Goal: Use online tool/utility: Utilize a website feature to perform a specific function

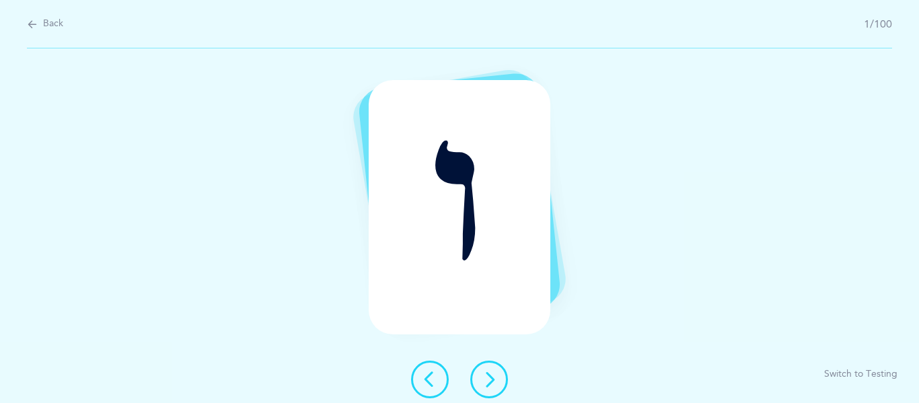
click at [27, 19] on icon at bounding box center [32, 24] width 11 height 15
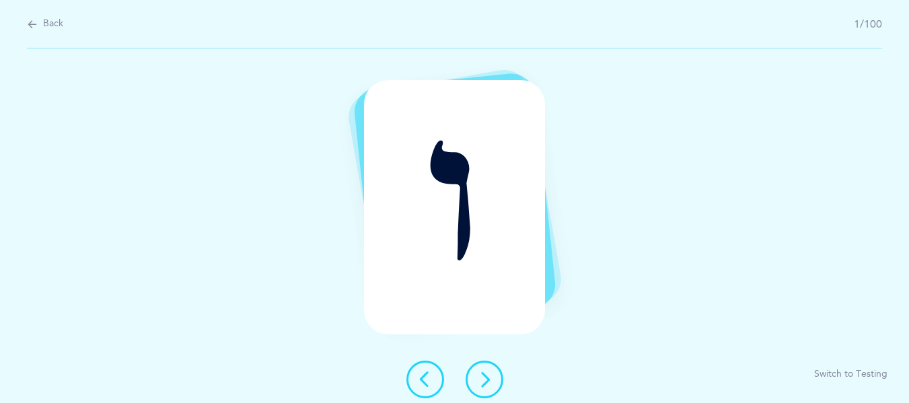
select select "1"
select select "single"
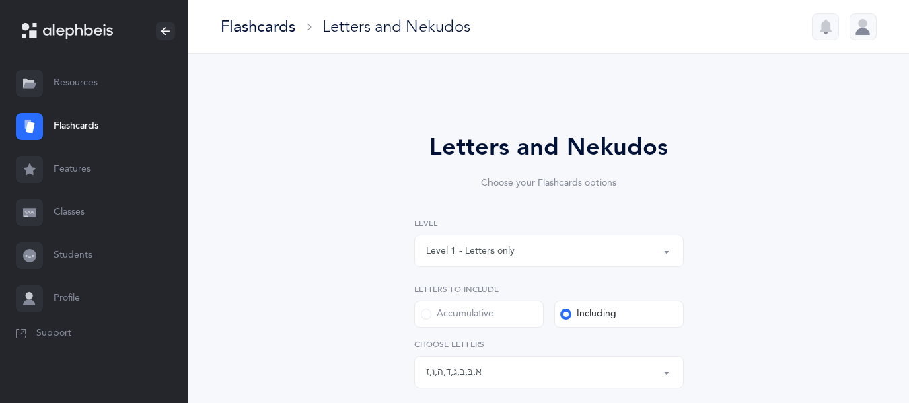
scroll to position [199, 0]
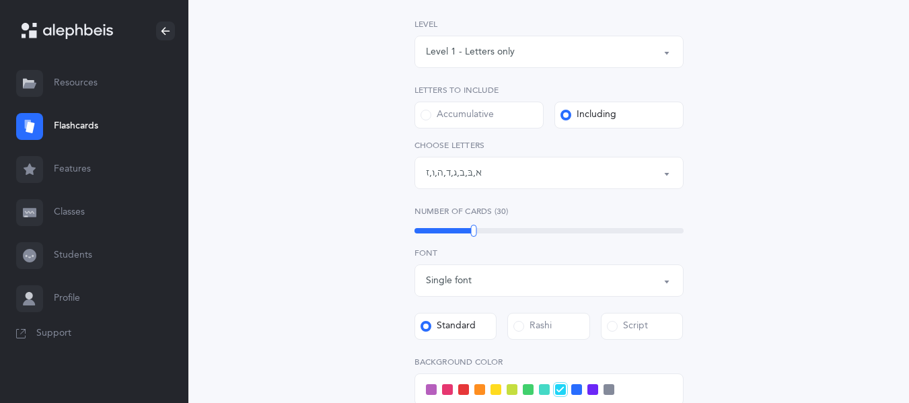
click at [505, 177] on div "Letters: א , בּ , ב , ג , ד , ה , ו , ז" at bounding box center [549, 172] width 246 height 23
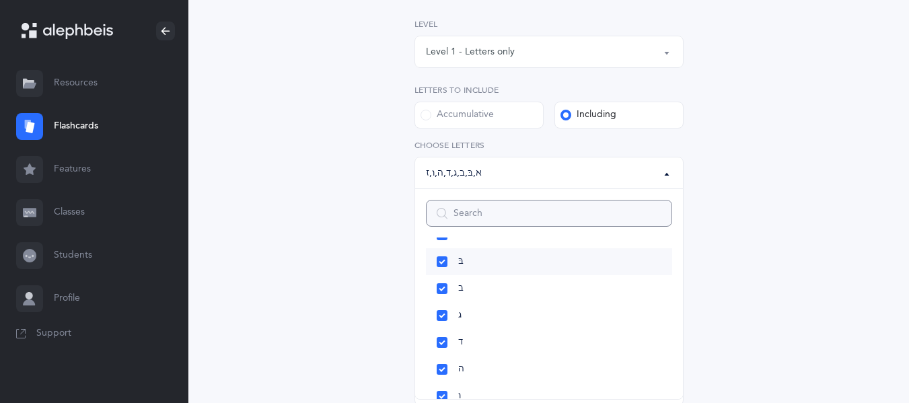
scroll to position [54, 0]
click at [446, 315] on link "ג" at bounding box center [549, 314] width 246 height 27
click at [446, 315] on link "ד" at bounding box center [549, 307] width 246 height 27
click at [446, 313] on link "ה" at bounding box center [549, 302] width 246 height 27
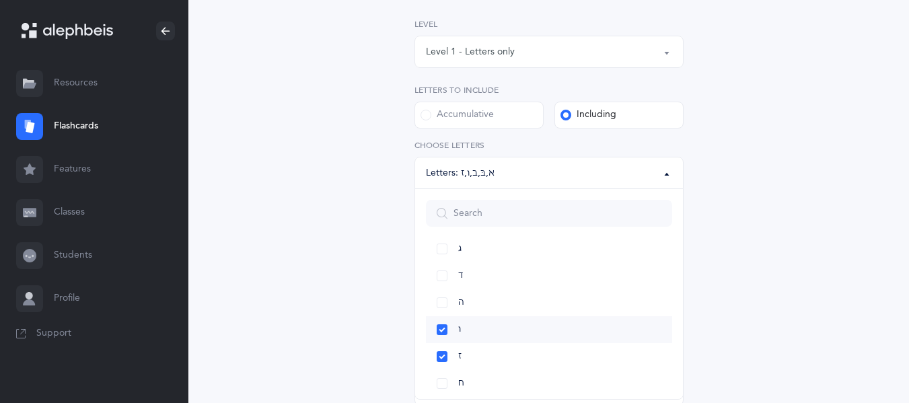
click at [444, 328] on link "ו" at bounding box center [549, 329] width 246 height 27
click at [443, 326] on link "ז" at bounding box center [549, 322] width 246 height 27
click at [881, 275] on div "Letters and Nekudos Choose your Flashcards options Level 1 - Letters only Level…" at bounding box center [548, 274] width 721 height 839
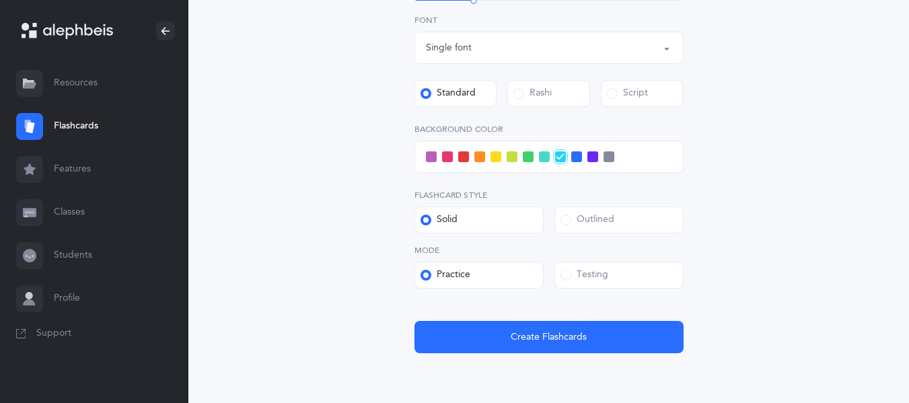
scroll to position [433, 0]
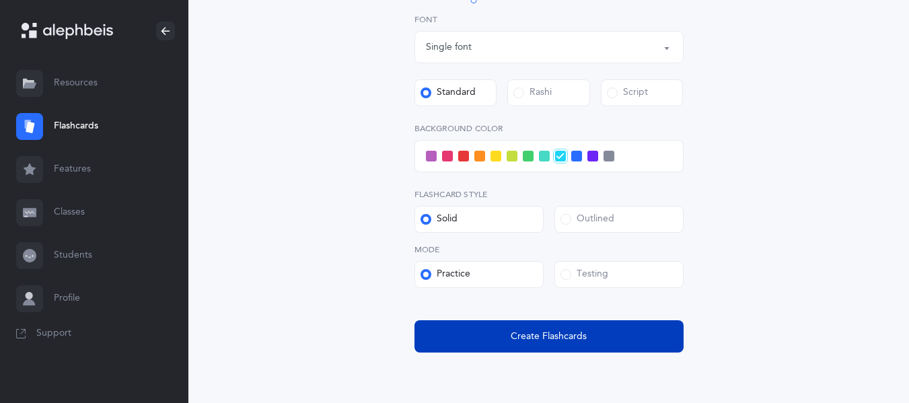
click at [495, 338] on button "Create Flashcards" at bounding box center [548, 336] width 269 height 32
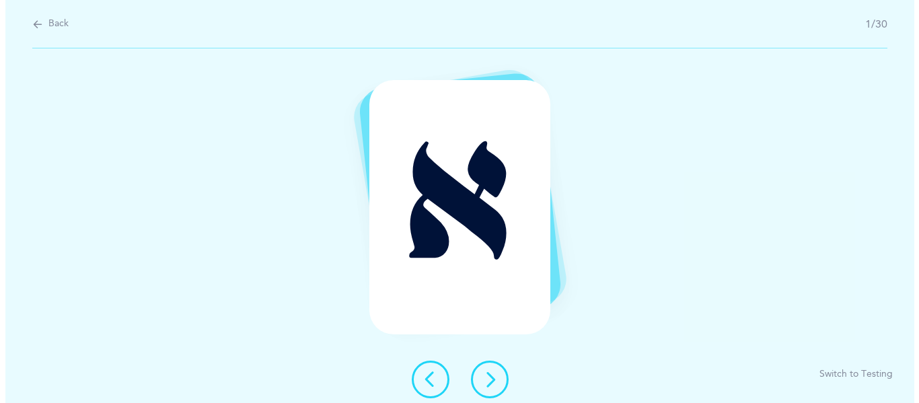
scroll to position [0, 0]
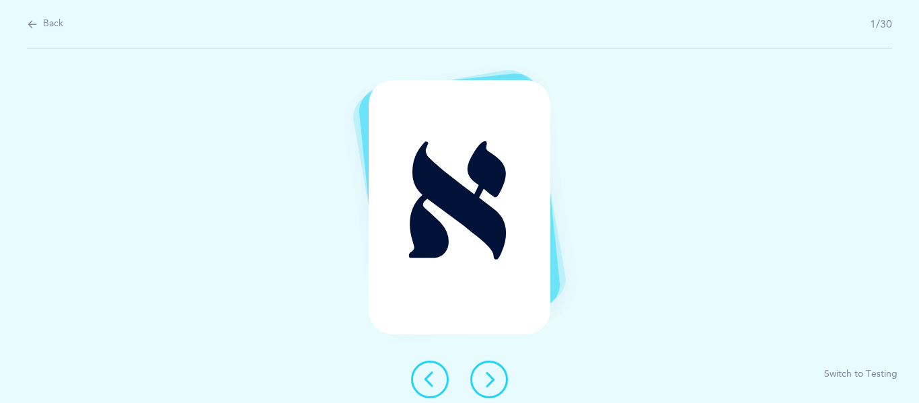
click at [497, 375] on button at bounding box center [489, 380] width 38 height 38
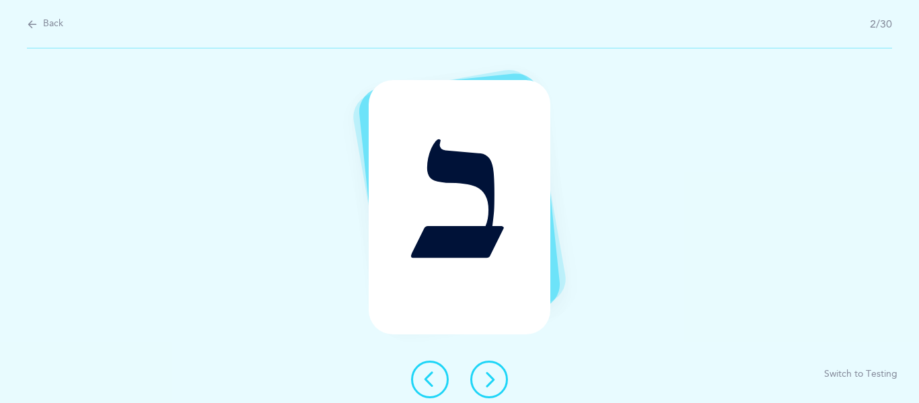
click at [497, 375] on button at bounding box center [489, 380] width 38 height 38
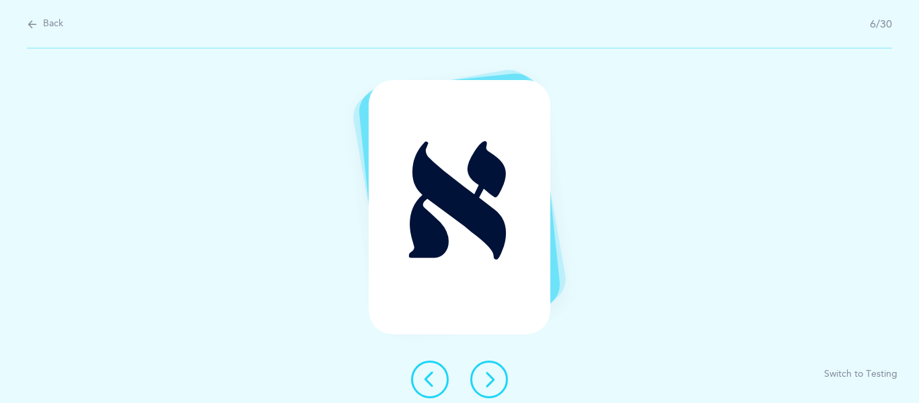
click at [497, 375] on button at bounding box center [489, 380] width 38 height 38
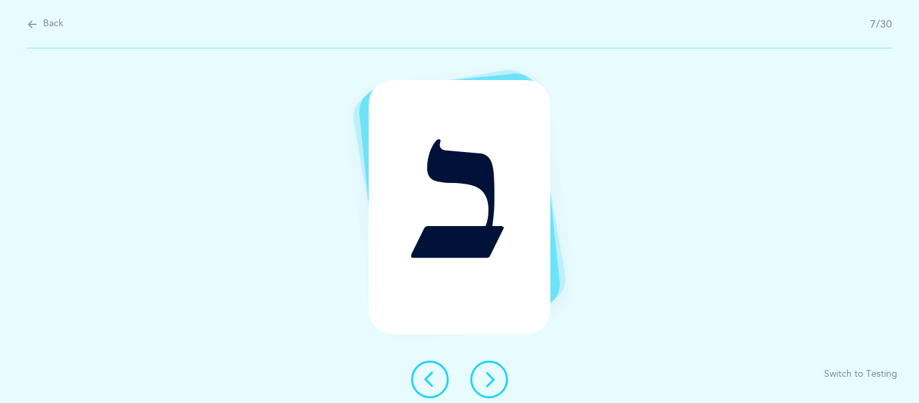
click at [497, 375] on button at bounding box center [489, 380] width 38 height 38
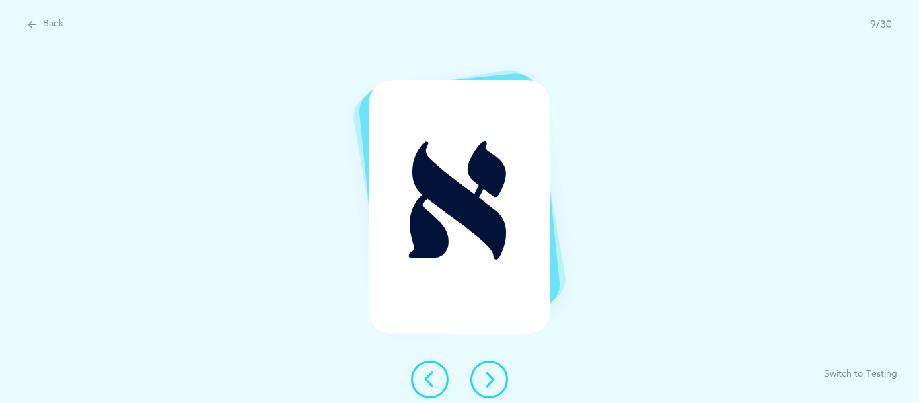
click at [497, 375] on button at bounding box center [489, 380] width 38 height 38
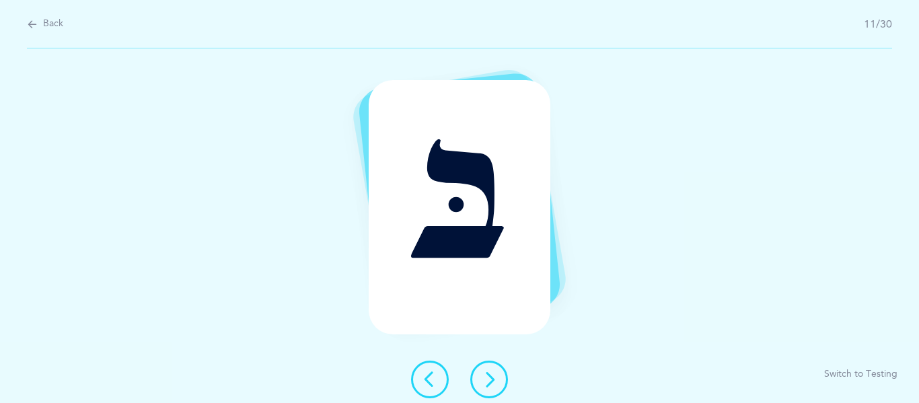
drag, startPoint x: 497, startPoint y: 375, endPoint x: 473, endPoint y: 435, distance: 64.6
click at [473, 402] on html "[PERSON_NAME] Resources Resources Flashcards Flashcards Features Features Class…" at bounding box center [459, 201] width 919 height 403
click at [493, 365] on button at bounding box center [489, 380] width 38 height 38
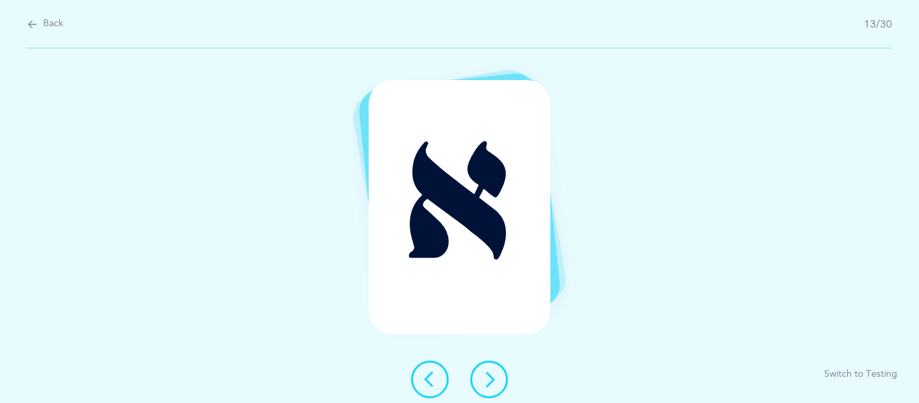
click at [493, 365] on button at bounding box center [489, 380] width 38 height 38
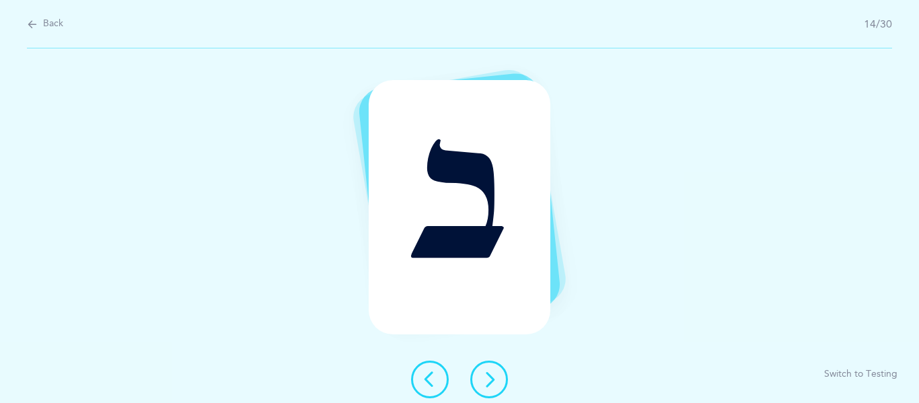
click at [501, 385] on button at bounding box center [489, 380] width 38 height 38
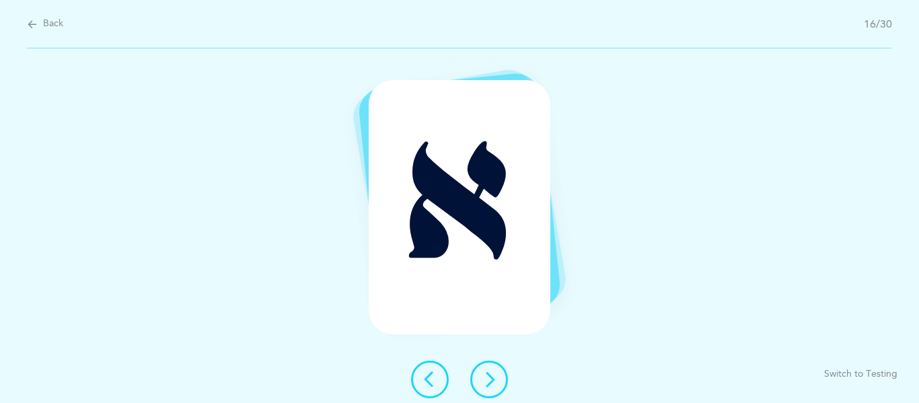
click at [501, 385] on button at bounding box center [489, 380] width 38 height 38
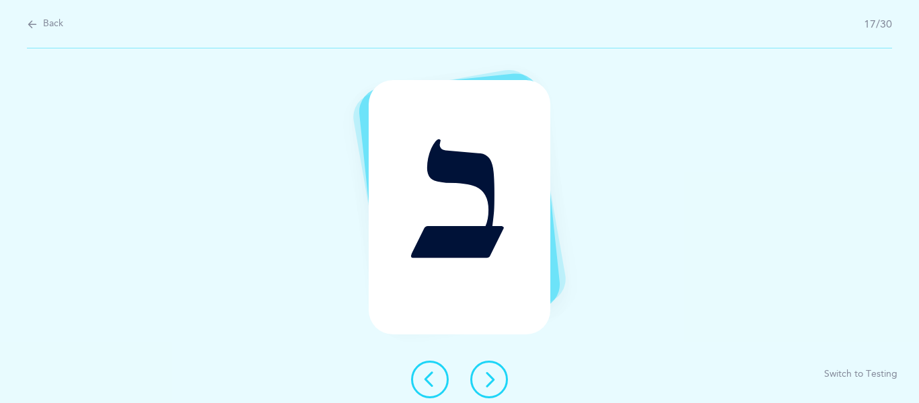
click at [501, 385] on button at bounding box center [489, 380] width 38 height 38
drag, startPoint x: 501, startPoint y: 385, endPoint x: 522, endPoint y: 435, distance: 54.2
click at [522, 402] on html "[PERSON_NAME] Resources Resources Flashcards Flashcards Features Features Class…" at bounding box center [459, 201] width 919 height 403
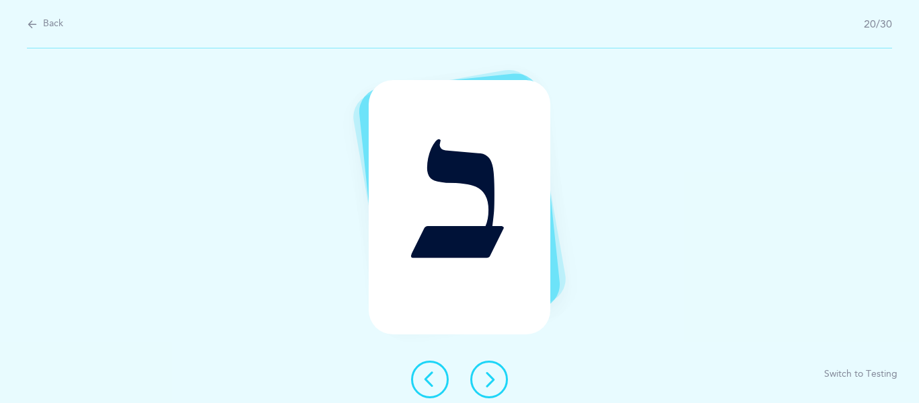
click at [466, 370] on div at bounding box center [459, 380] width 118 height 38
click at [481, 376] on icon at bounding box center [489, 379] width 16 height 16
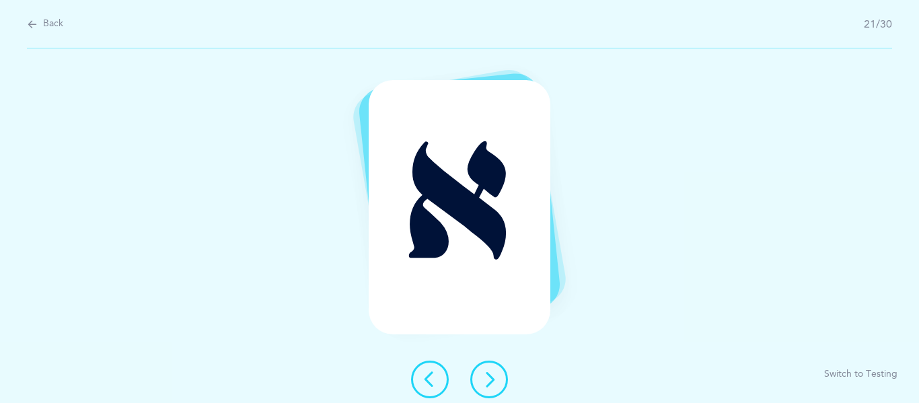
click at [481, 376] on icon at bounding box center [489, 379] width 16 height 16
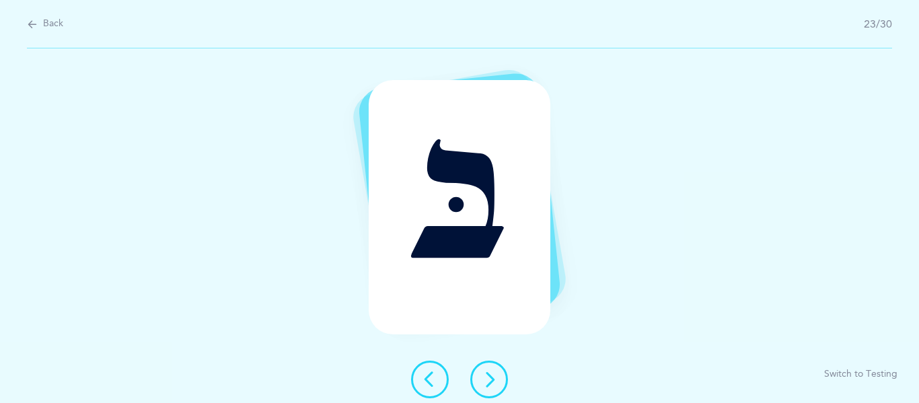
click at [481, 376] on icon at bounding box center [489, 379] width 16 height 16
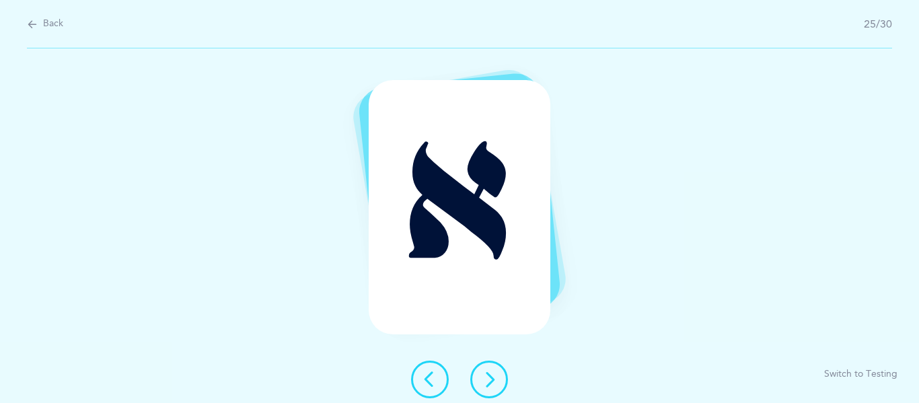
click at [481, 376] on icon at bounding box center [489, 379] width 16 height 16
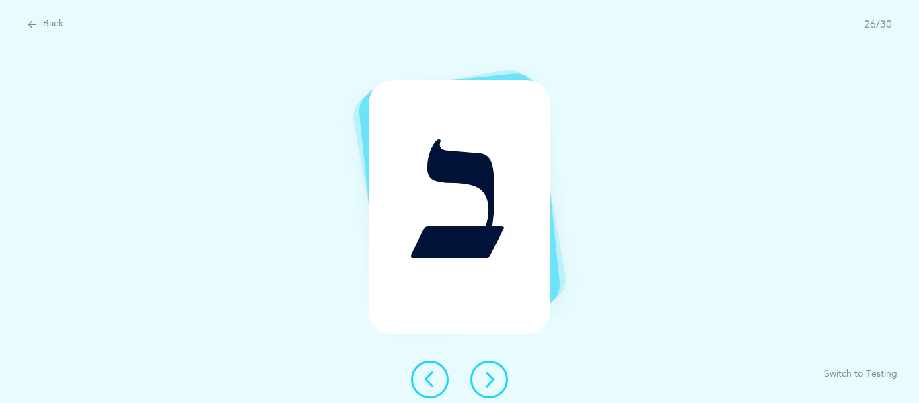
click at [481, 376] on icon at bounding box center [489, 379] width 16 height 16
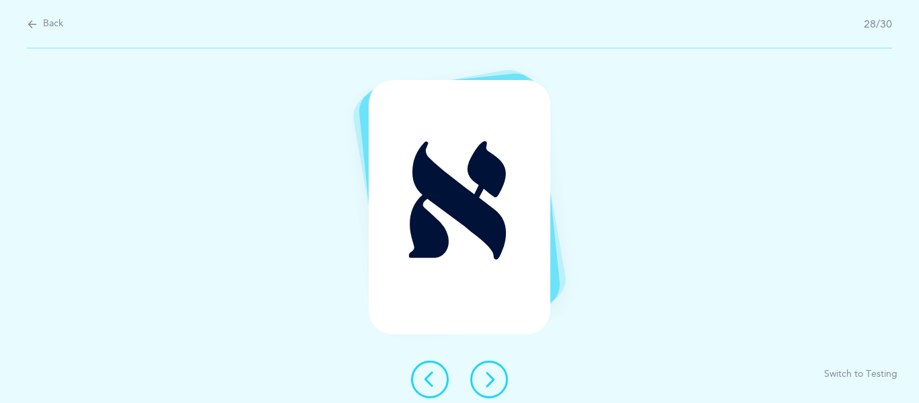
click at [481, 376] on icon at bounding box center [489, 379] width 16 height 16
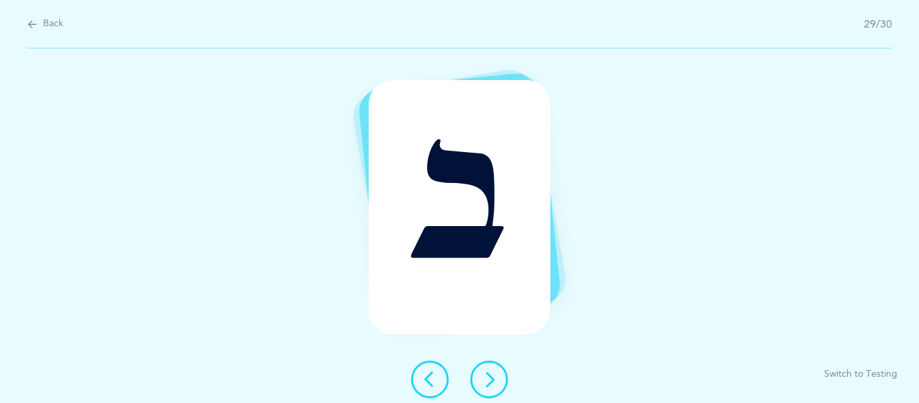
click at [481, 376] on icon at bounding box center [489, 379] width 16 height 16
